Goal: Information Seeking & Learning: Compare options

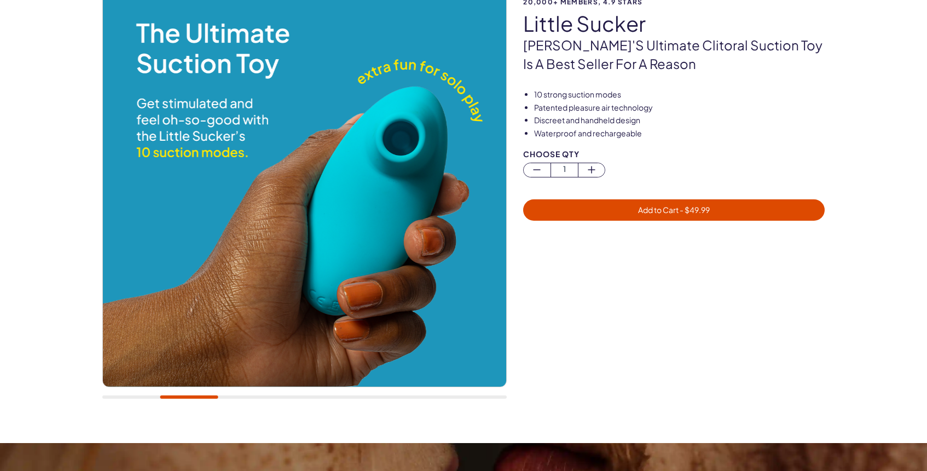
scroll to position [115, 0]
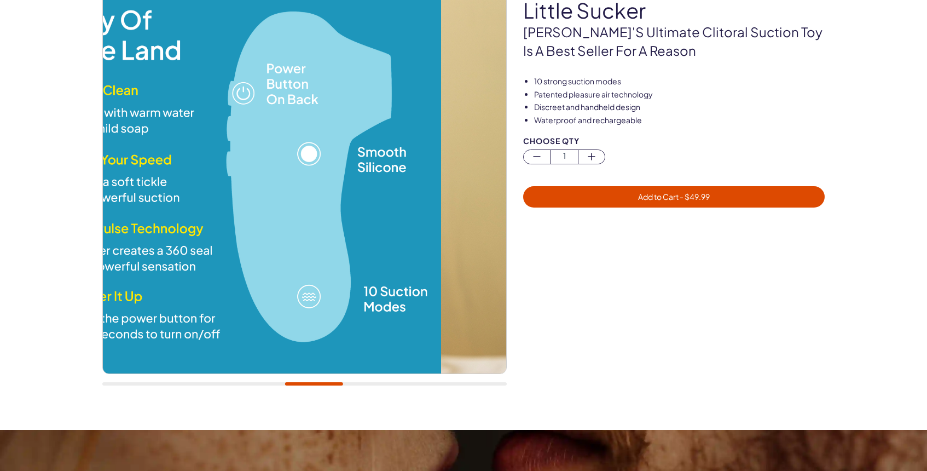
click at [314, 384] on div at bounding box center [304, 383] width 405 height 3
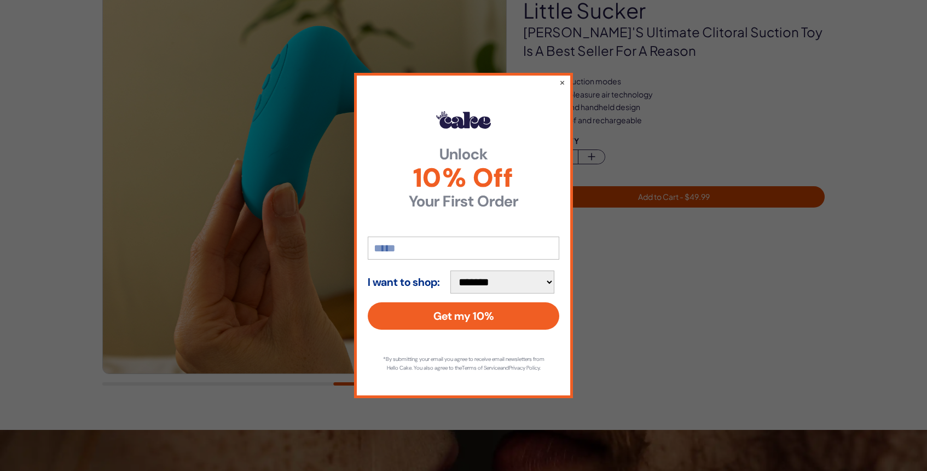
click at [566, 77] on div "**********" at bounding box center [463, 235] width 219 height 325
click at [563, 79] on button "×" at bounding box center [562, 82] width 7 height 13
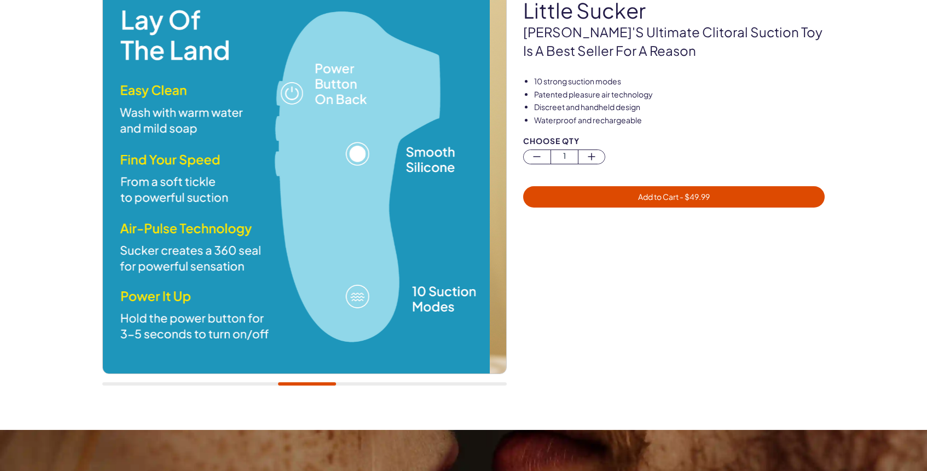
click at [307, 385] on div at bounding box center [304, 383] width 405 height 3
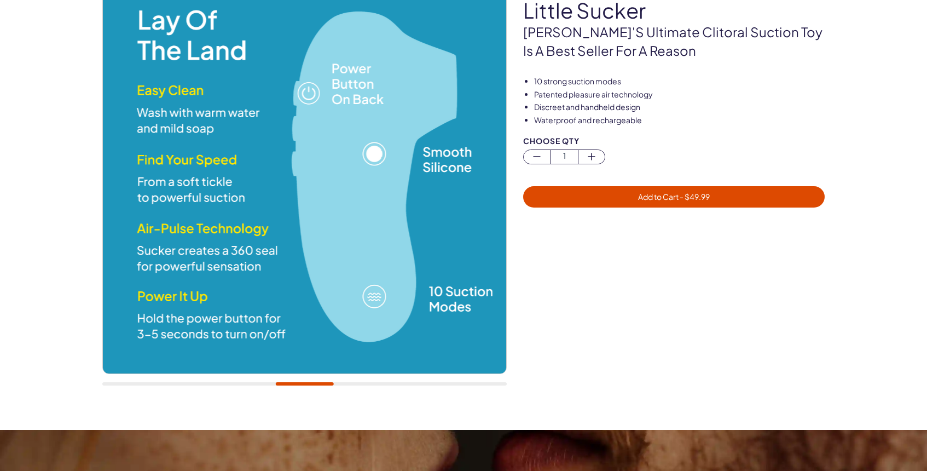
click at [354, 382] on div at bounding box center [304, 183] width 405 height 428
click at [353, 387] on div at bounding box center [304, 183] width 405 height 428
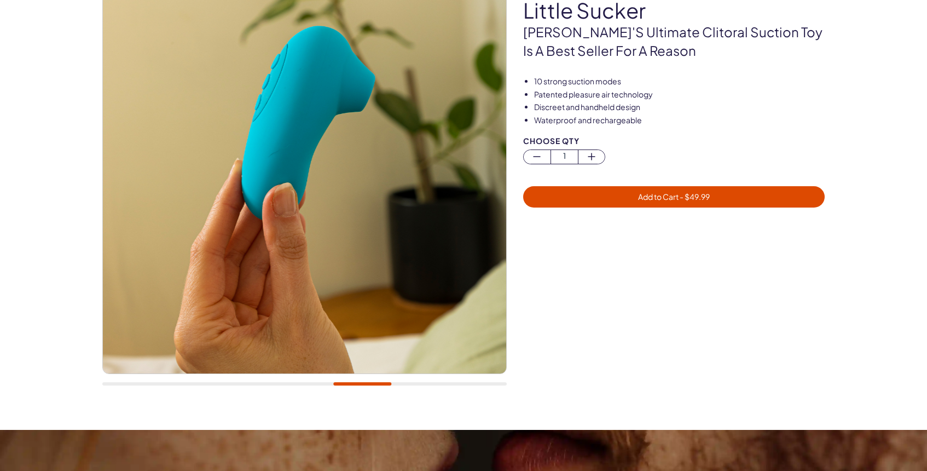
click at [413, 384] on div at bounding box center [304, 383] width 405 height 3
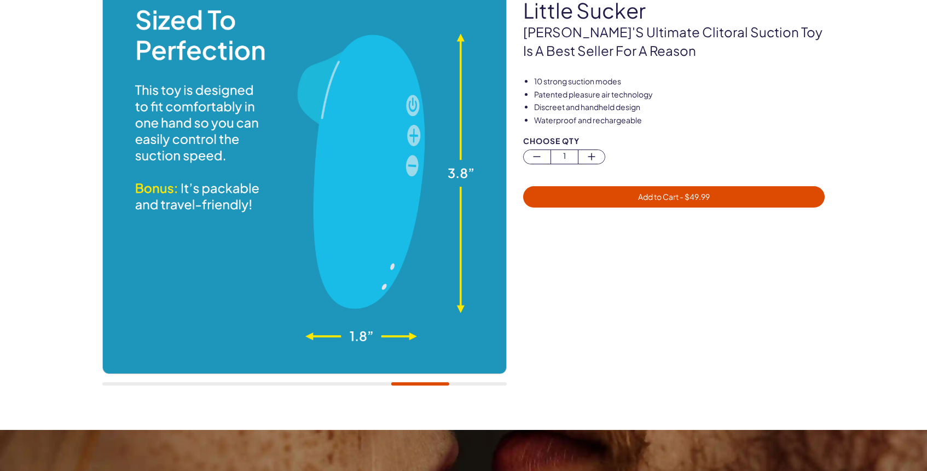
click at [479, 373] on img at bounding box center [304, 171] width 403 height 403
click at [480, 386] on div at bounding box center [304, 183] width 405 height 428
click at [476, 385] on div at bounding box center [304, 183] width 405 height 428
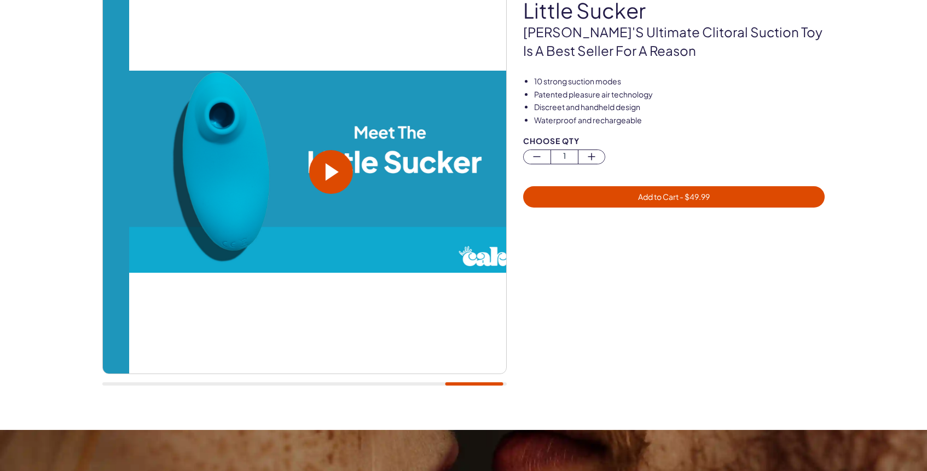
click at [474, 382] on div at bounding box center [304, 383] width 405 height 3
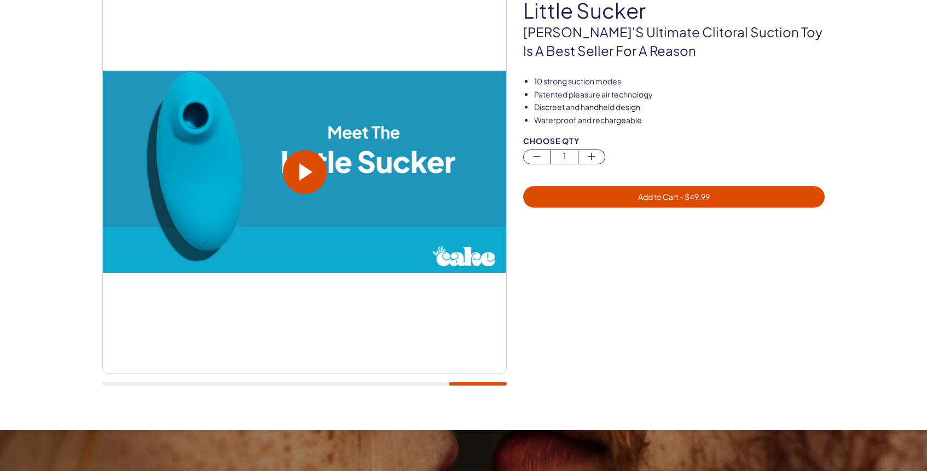
click at [308, 173] on span at bounding box center [305, 172] width 13 height 18
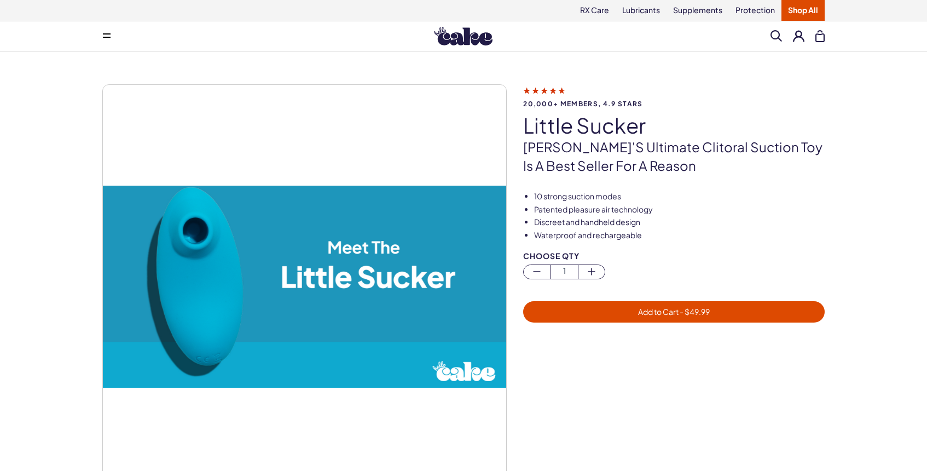
click at [812, 8] on link "Shop All" at bounding box center [803, 10] width 43 height 21
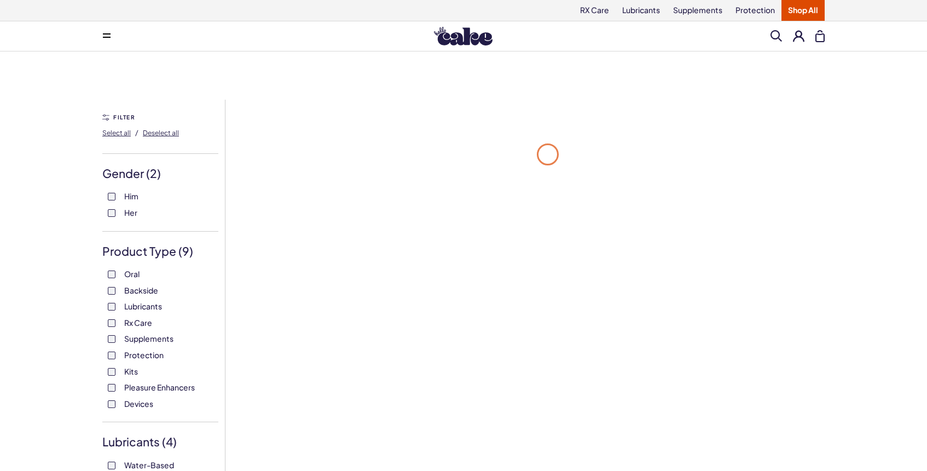
click at [121, 194] on label "Him" at bounding box center [160, 196] width 105 height 11
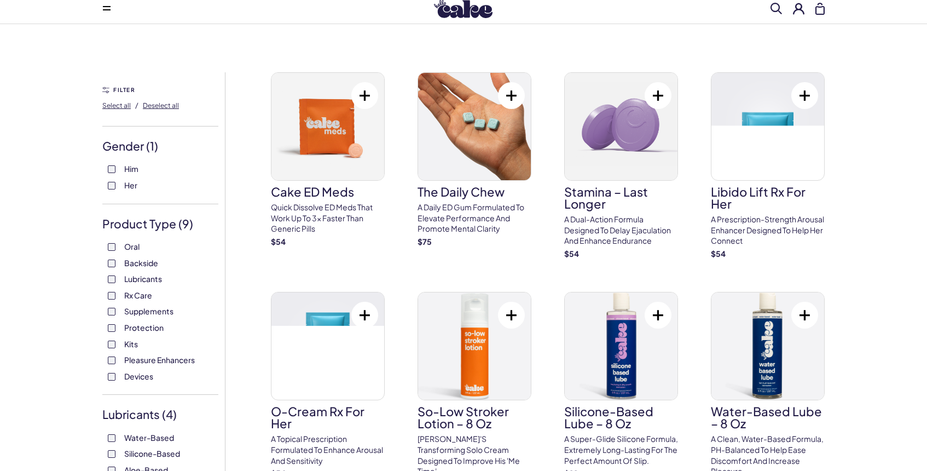
scroll to position [32, 0]
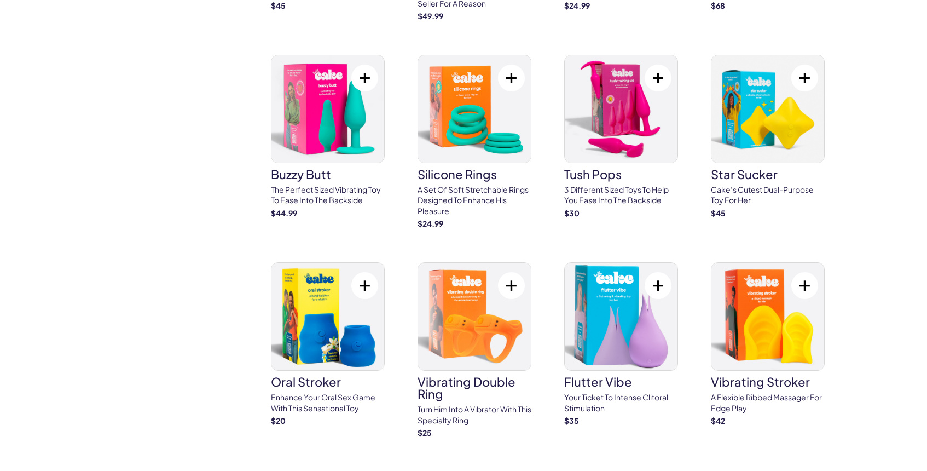
scroll to position [2692, 0]
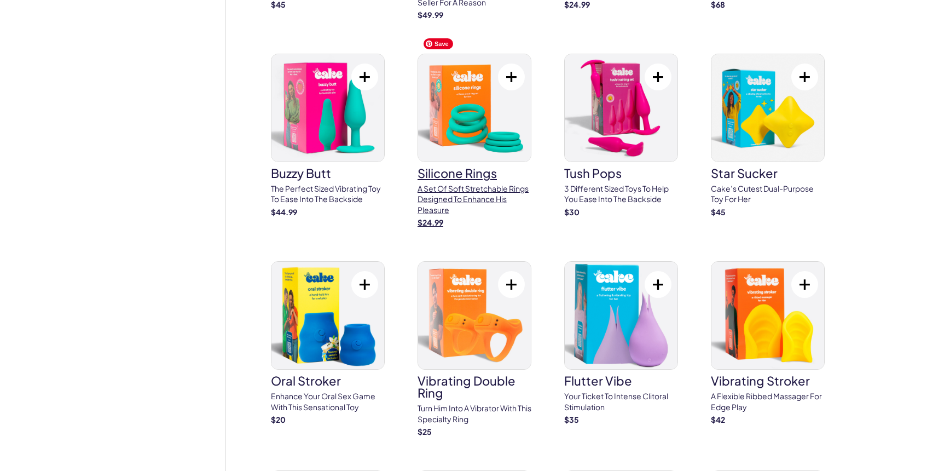
click at [474, 104] on img at bounding box center [474, 107] width 113 height 107
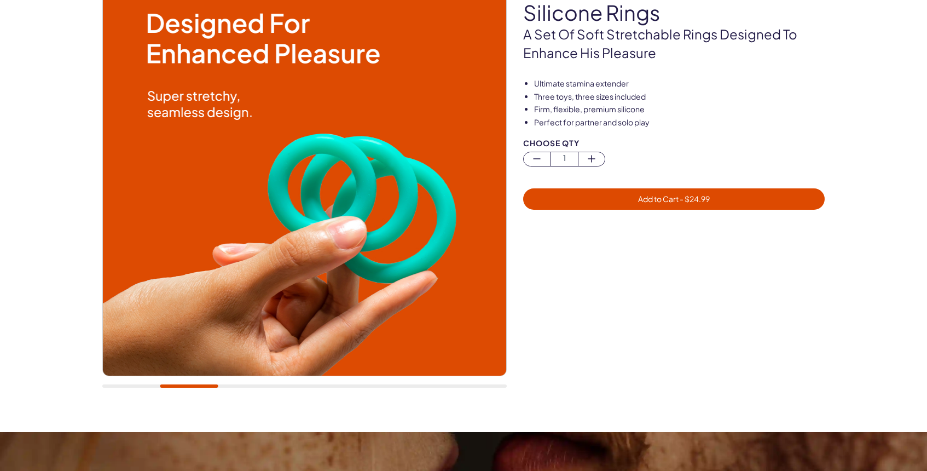
scroll to position [100, 0]
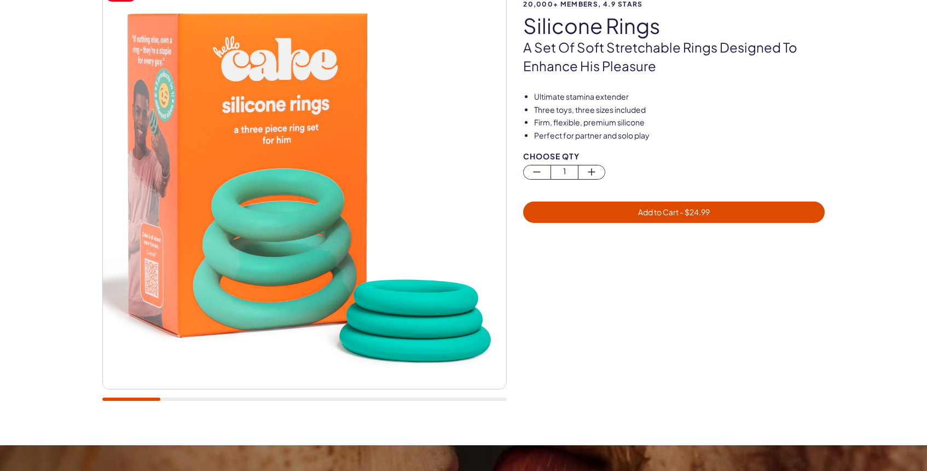
click at [280, 283] on img at bounding box center [304, 186] width 403 height 403
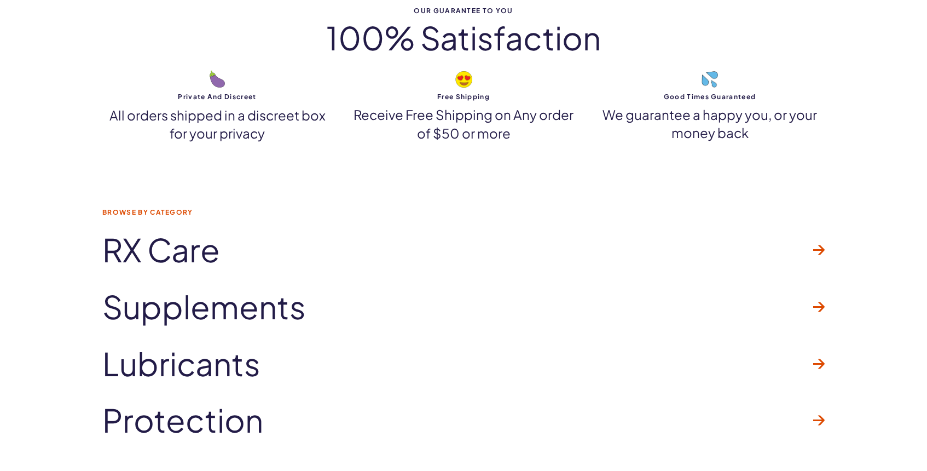
scroll to position [5253, 0]
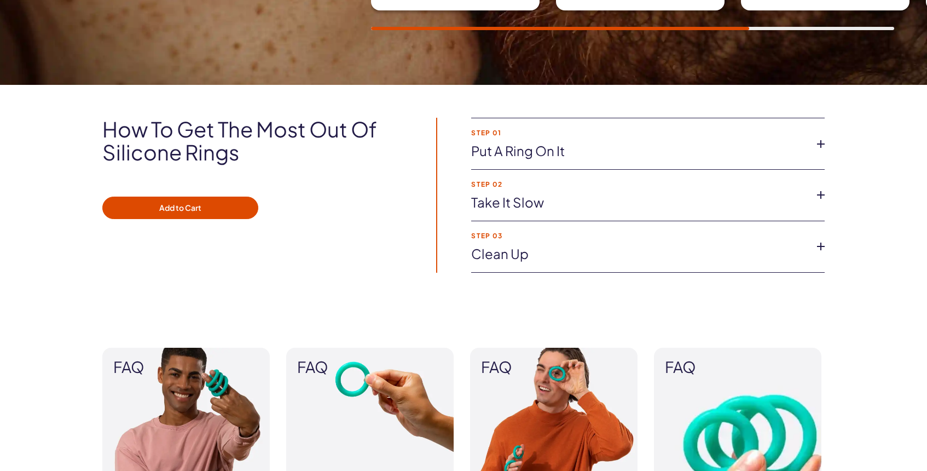
scroll to position [721, 0]
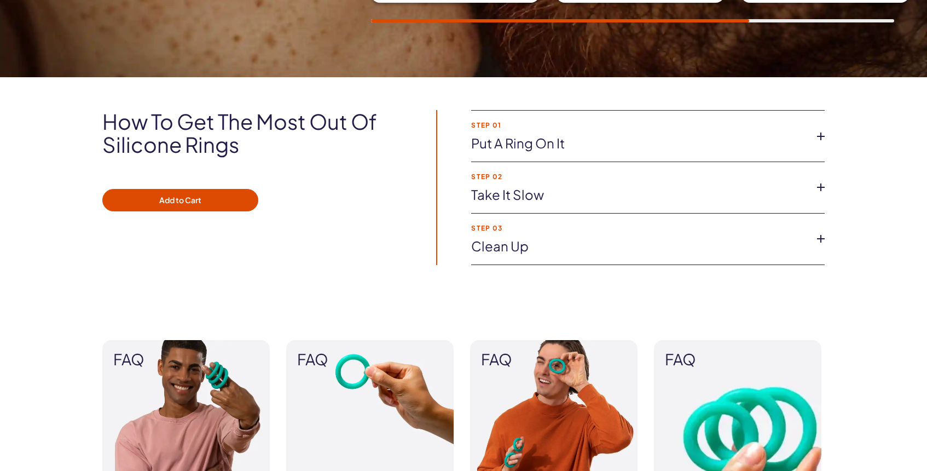
click at [734, 147] on link "Put a ring on it" at bounding box center [639, 143] width 336 height 19
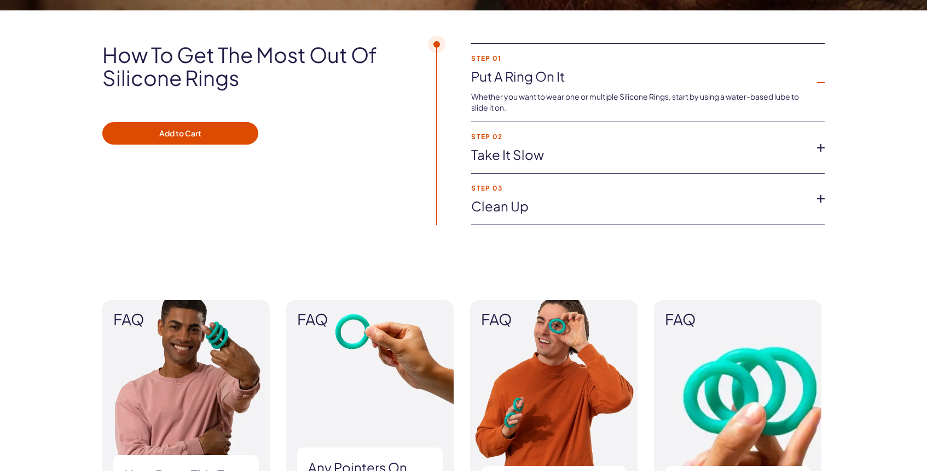
scroll to position [788, 0]
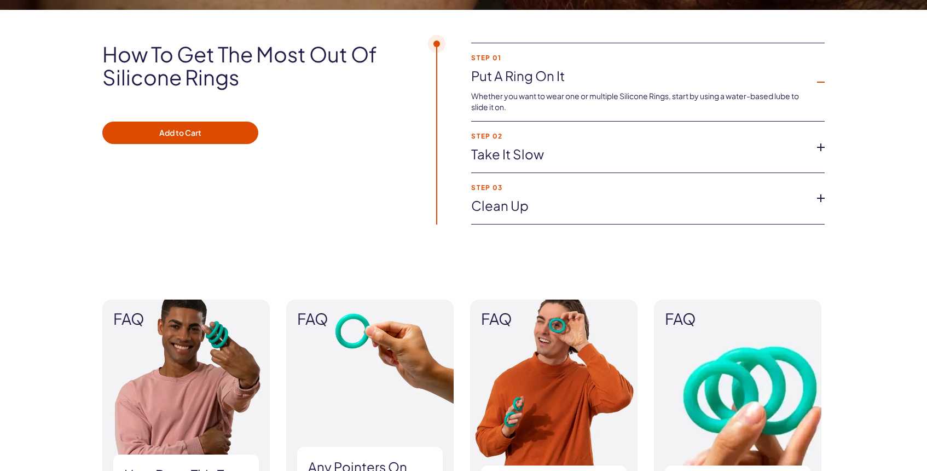
click at [730, 153] on link "Take it slow" at bounding box center [639, 154] width 336 height 19
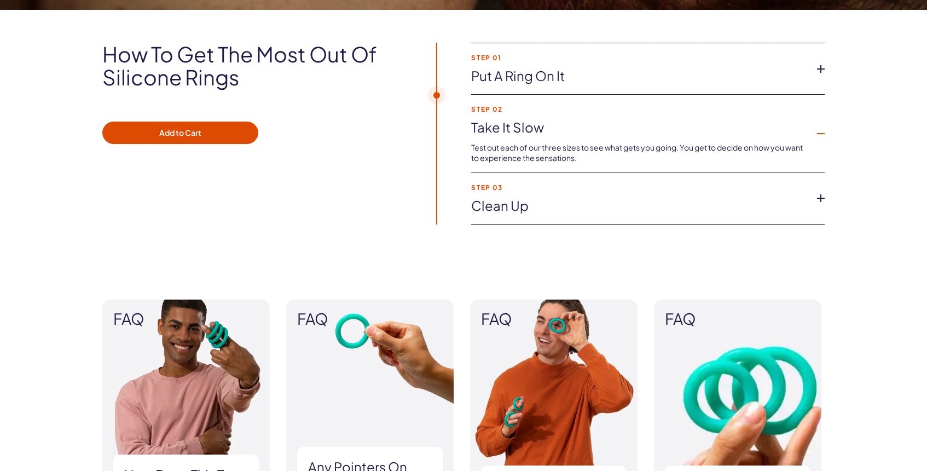
click at [598, 197] on link "Clean up" at bounding box center [639, 206] width 336 height 19
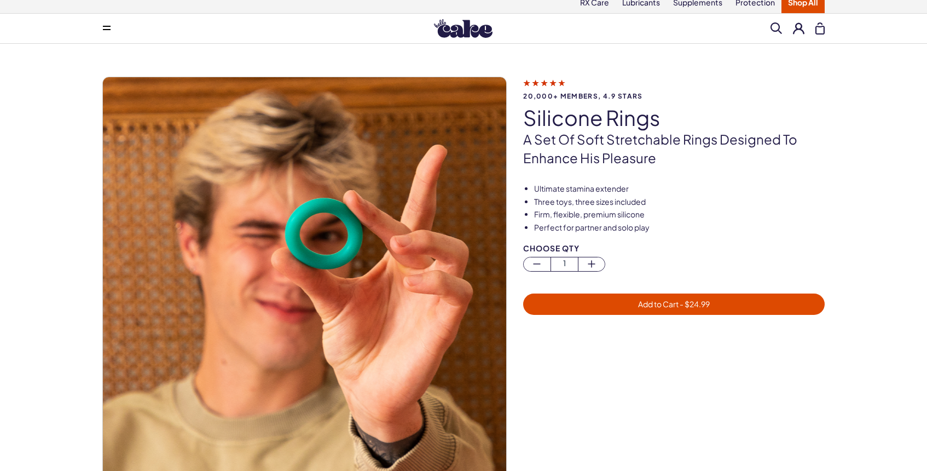
scroll to position [0, 0]
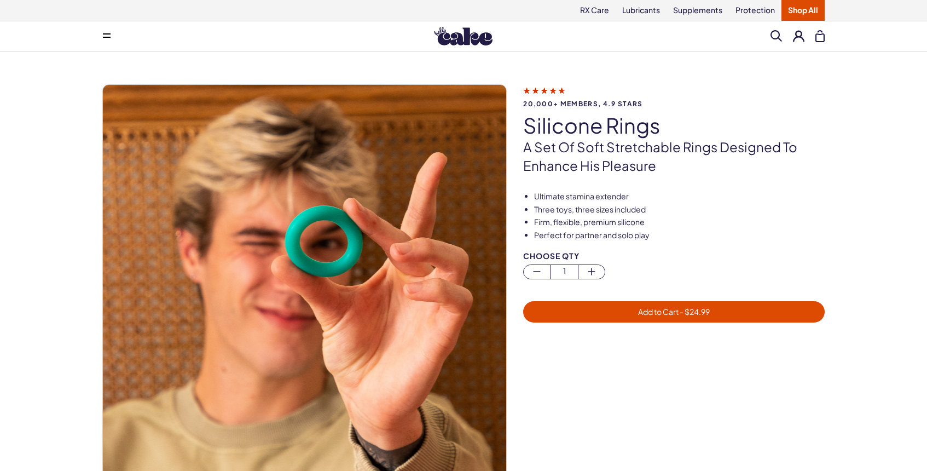
click at [803, 11] on link "Shop All" at bounding box center [803, 10] width 43 height 21
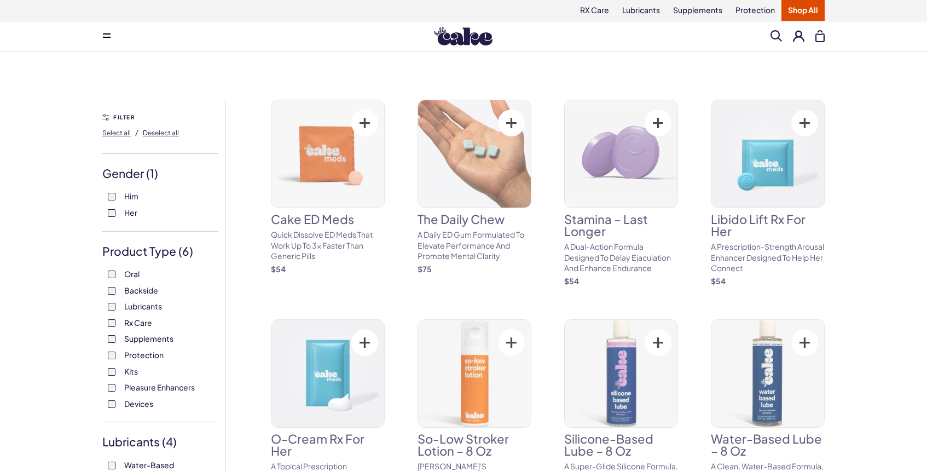
click at [113, 343] on label "Supplements" at bounding box center [160, 338] width 105 height 11
click at [113, 366] on label "Kits" at bounding box center [160, 371] width 105 height 11
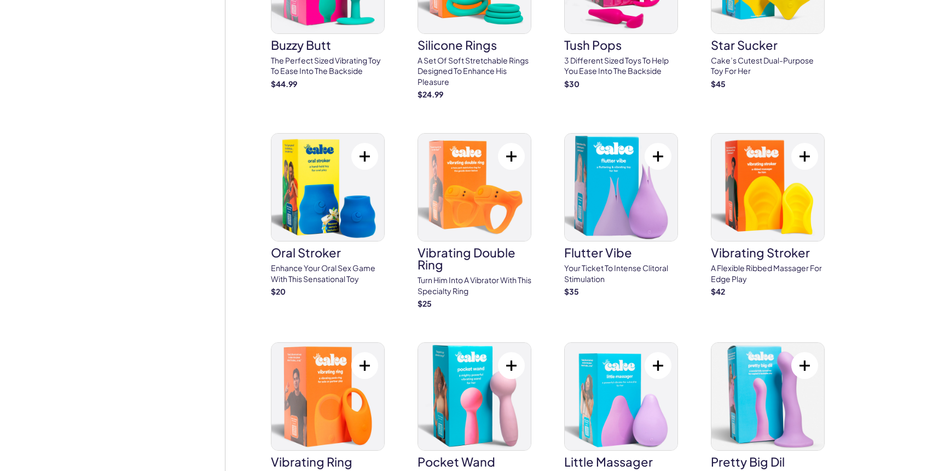
scroll to position [2817, 0]
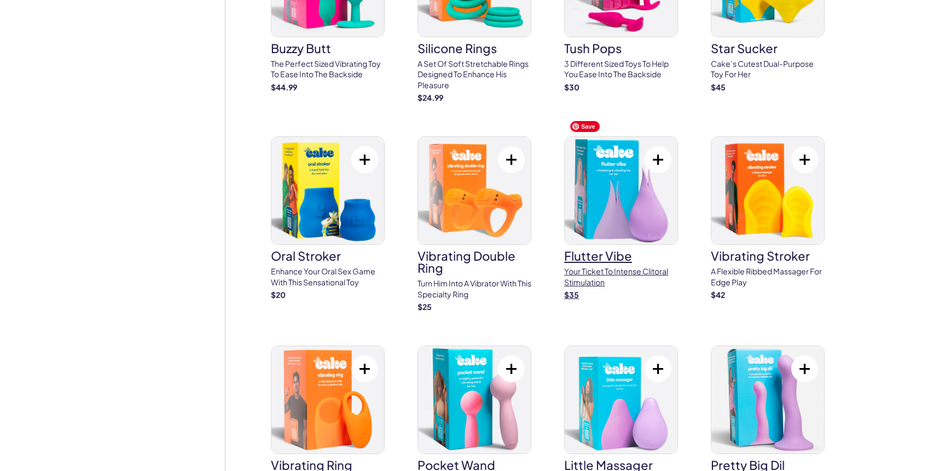
click at [606, 195] on img at bounding box center [621, 190] width 113 height 107
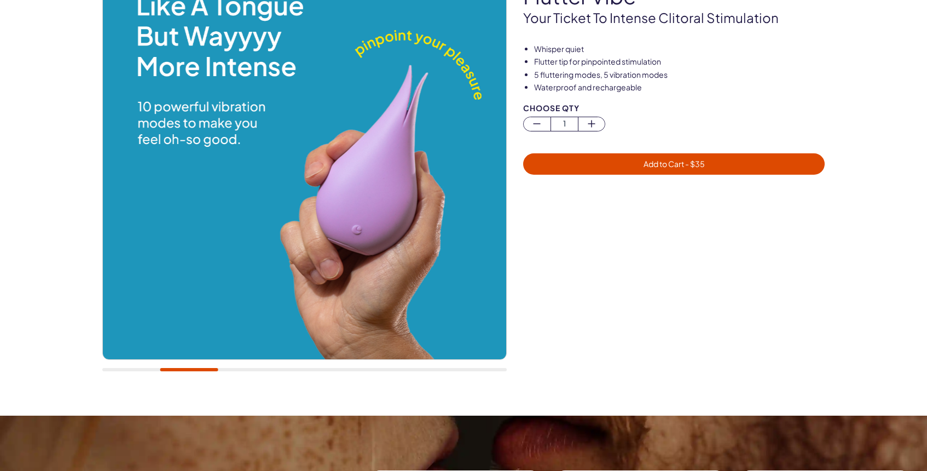
scroll to position [124, 0]
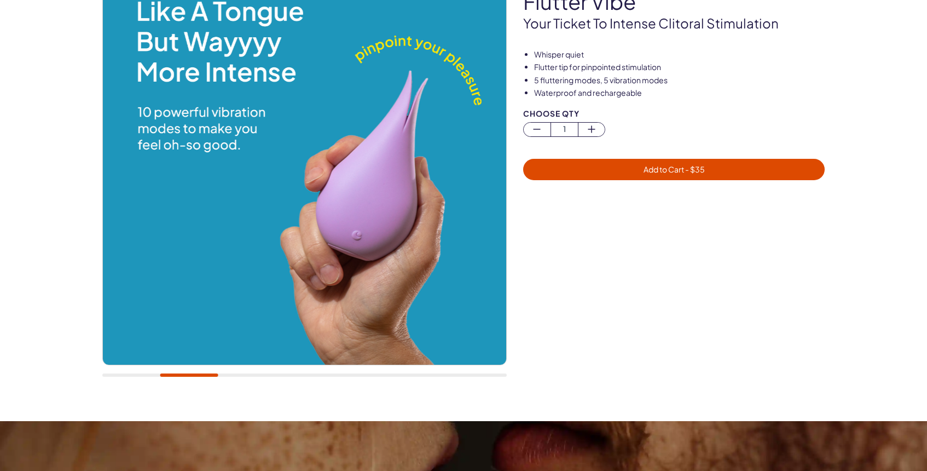
click at [453, 205] on img at bounding box center [304, 162] width 403 height 403
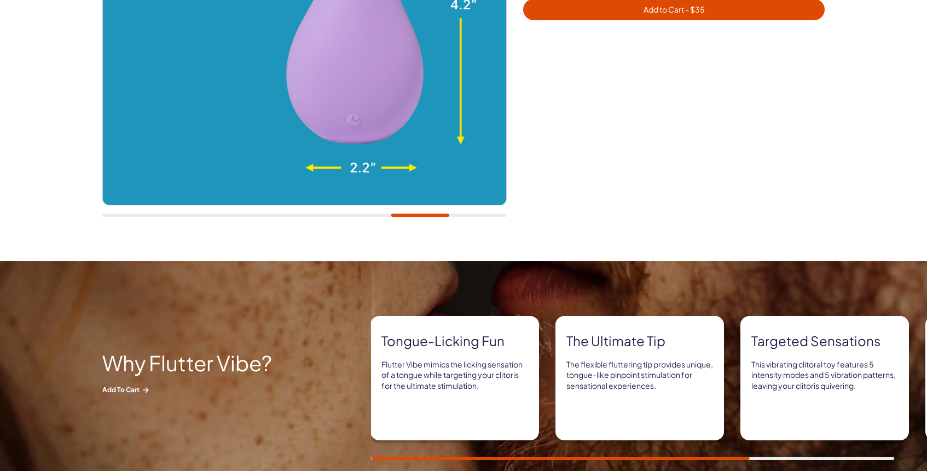
scroll to position [0, 0]
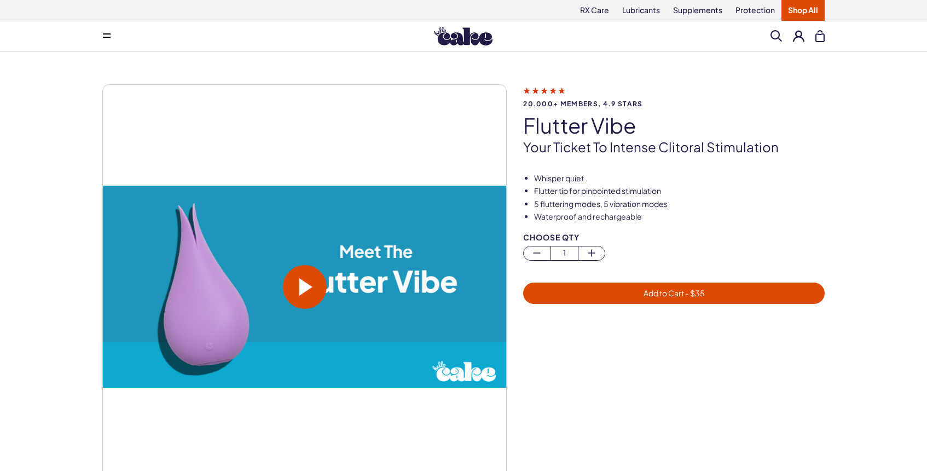
click at [108, 35] on span at bounding box center [107, 35] width 8 height 5
click at [876, 147] on div "20,000+ members, 4.9 stars flutter vibe Your ticket to intense clitoral stimula…" at bounding box center [463, 297] width 927 height 493
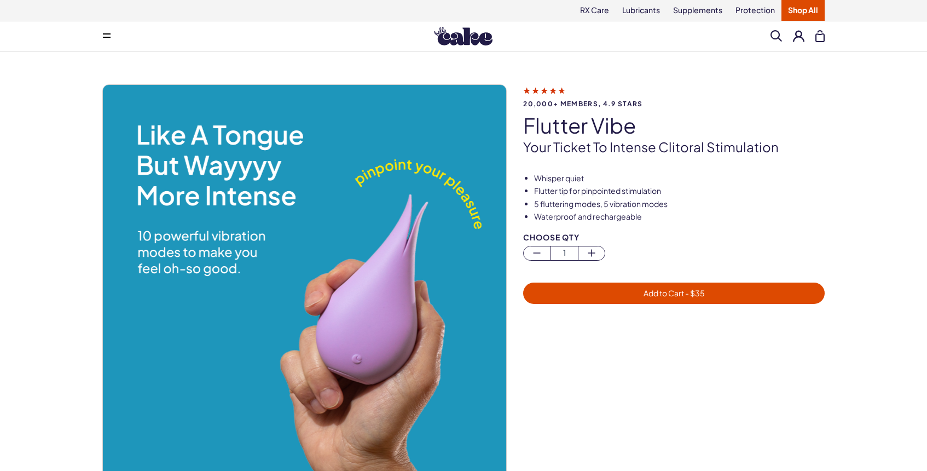
click at [794, 9] on link "Shop All" at bounding box center [803, 10] width 43 height 21
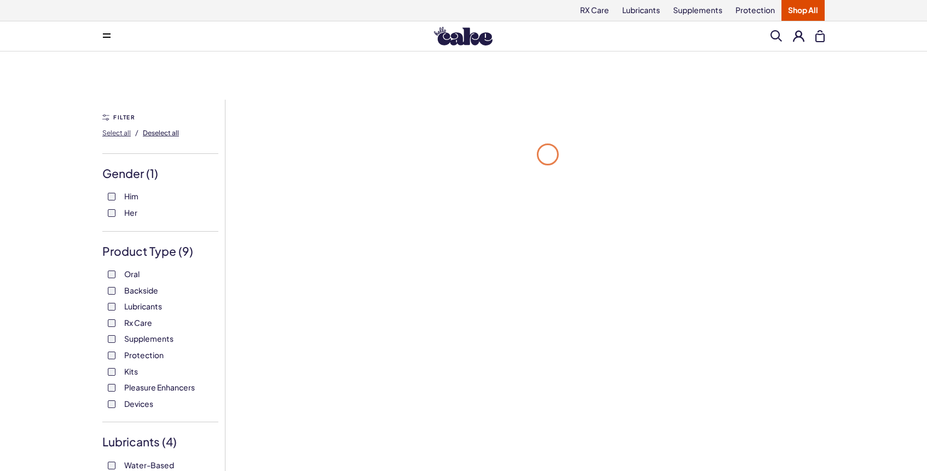
click at [159, 126] on button "Deselect all" at bounding box center [161, 133] width 36 height 18
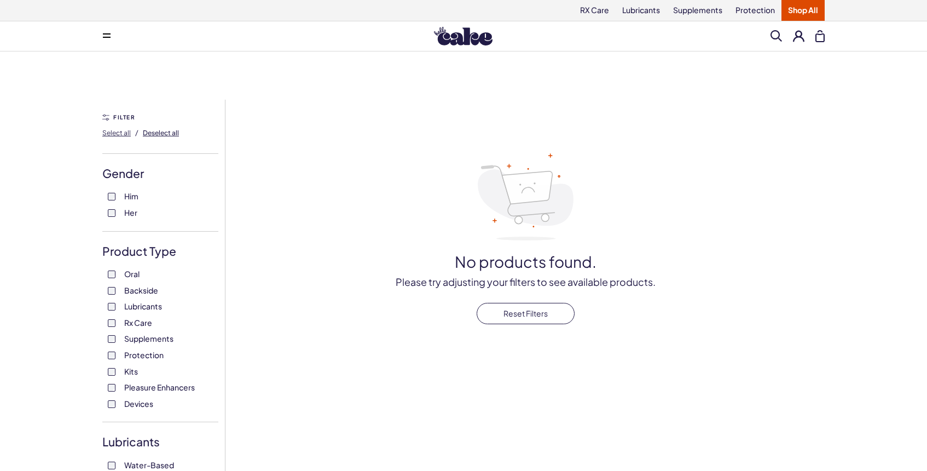
click at [159, 133] on span "Deselect all" at bounding box center [161, 133] width 36 height 8
click at [111, 391] on label "Pleasure Enhancers" at bounding box center [160, 387] width 105 height 11
click at [111, 408] on label "Devices" at bounding box center [160, 404] width 105 height 11
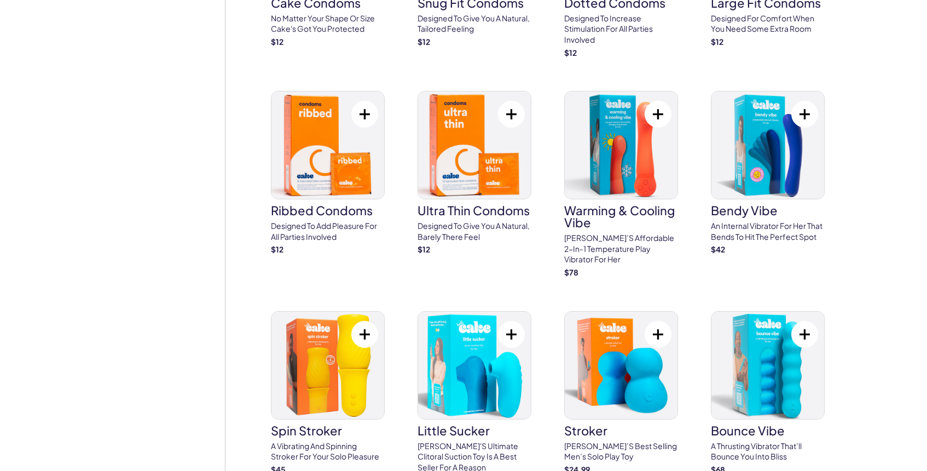
scroll to position [2021, 0]
